Goal: Task Accomplishment & Management: Use online tool/utility

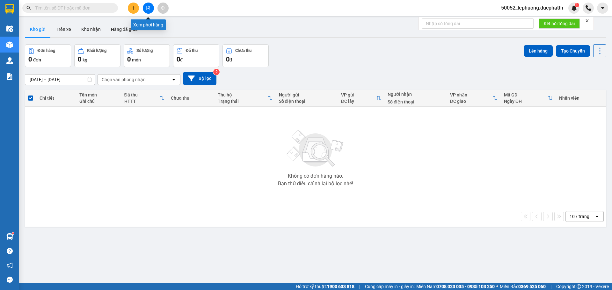
click at [145, 9] on button at bounding box center [148, 8] width 11 height 11
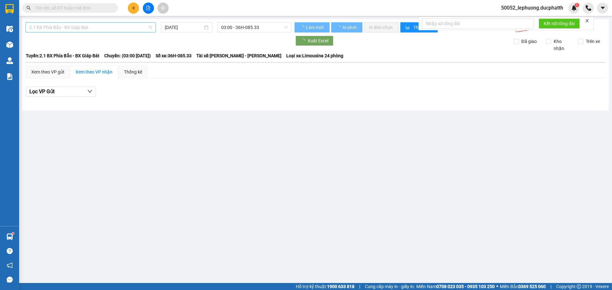
click at [121, 29] on span "2.1 BX Phía Bắc - BX Giáp Bát" at bounding box center [90, 28] width 123 height 10
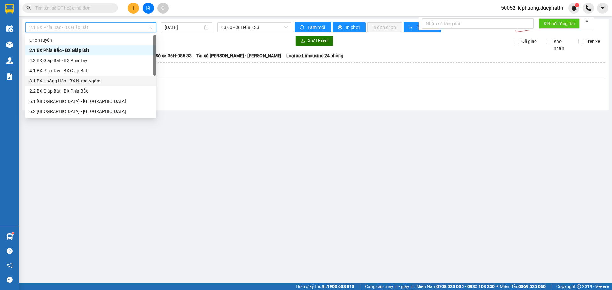
click at [86, 82] on div "3.1 BX Hoằng Hóa - BX Nước Ngầm" at bounding box center [90, 80] width 123 height 7
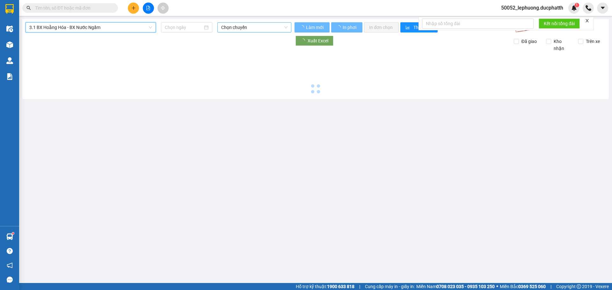
type input "[DATE]"
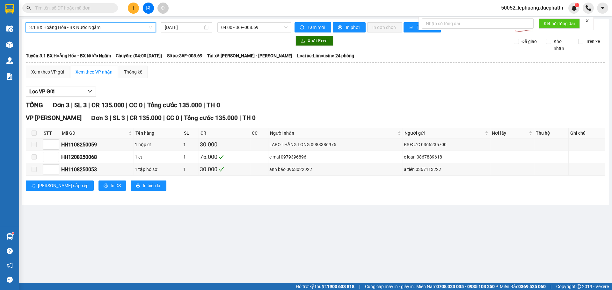
click at [266, 21] on div "3.1 BX Hoằng Hóa - BX Nước Ngầm 3.1 BX Hoằng Hóa - BX Nước Ngầm [DATE] 04:00 - …" at bounding box center [315, 112] width 587 height 186
click at [279, 28] on span "04:00 - 36F-008.69" at bounding box center [254, 28] width 66 height 10
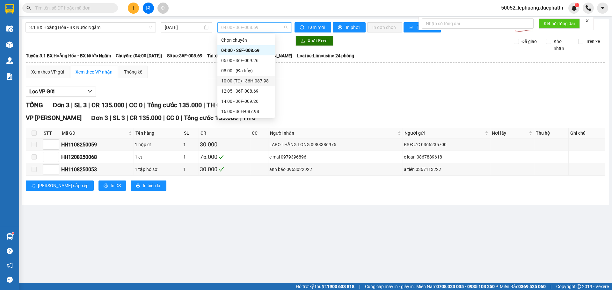
click at [248, 80] on div "10:00 (TC) - 36H-087.98" at bounding box center [246, 80] width 50 height 7
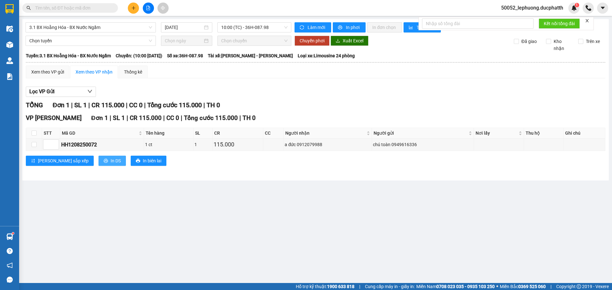
click at [99, 161] on button "In DS" at bounding box center [112, 161] width 27 height 10
click at [99, 157] on button "In DS" at bounding box center [112, 161] width 27 height 10
click at [111, 160] on span "In DS" at bounding box center [116, 160] width 10 height 7
